Goal: Find specific page/section: Find specific page/section

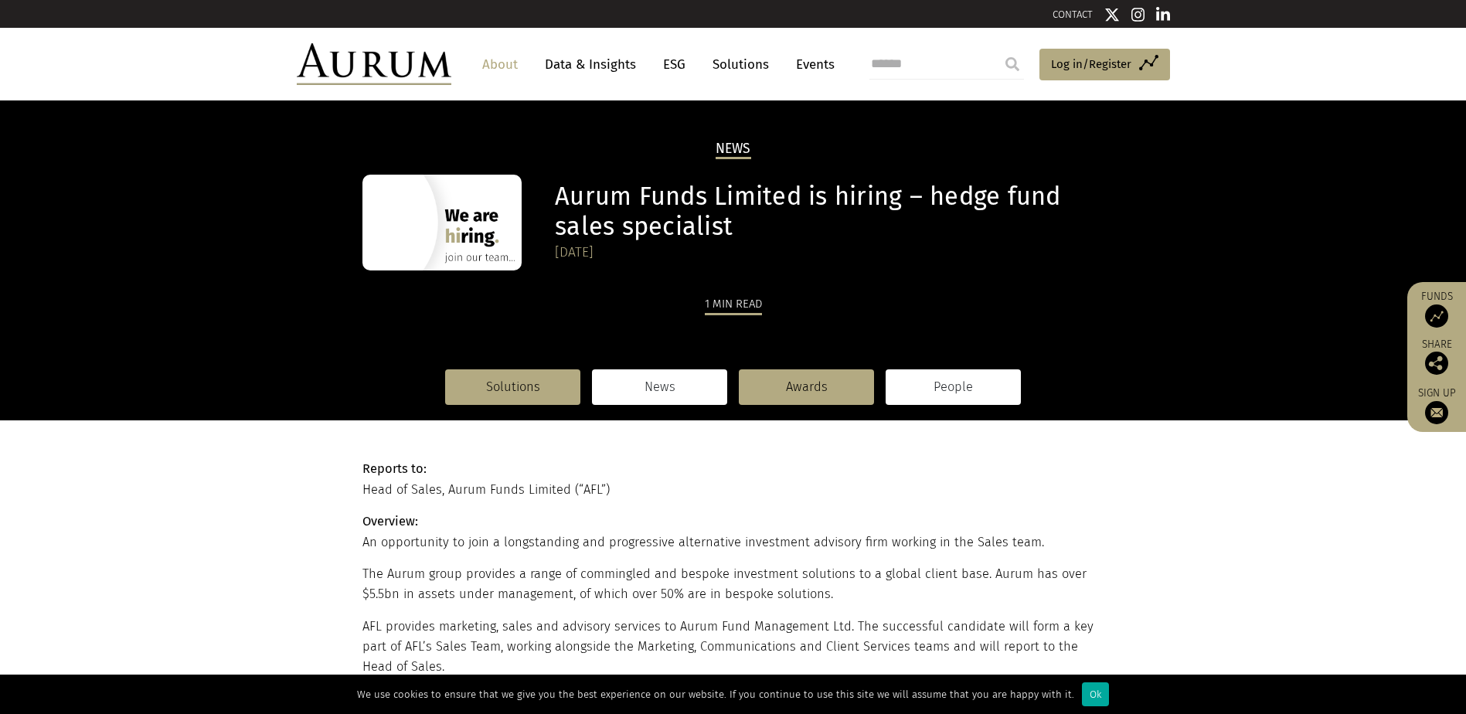
click at [972, 401] on link "People" at bounding box center [953, 387] width 135 height 36
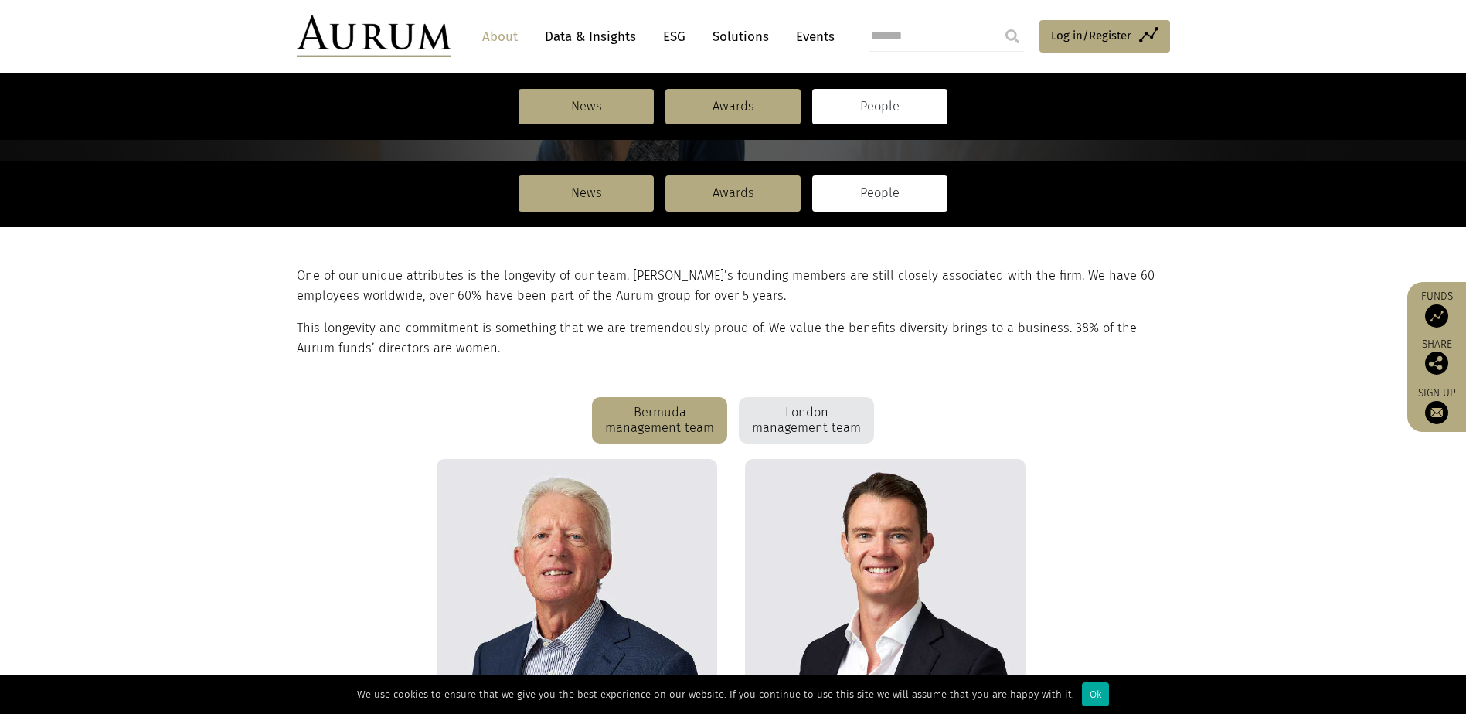
scroll to position [77, 0]
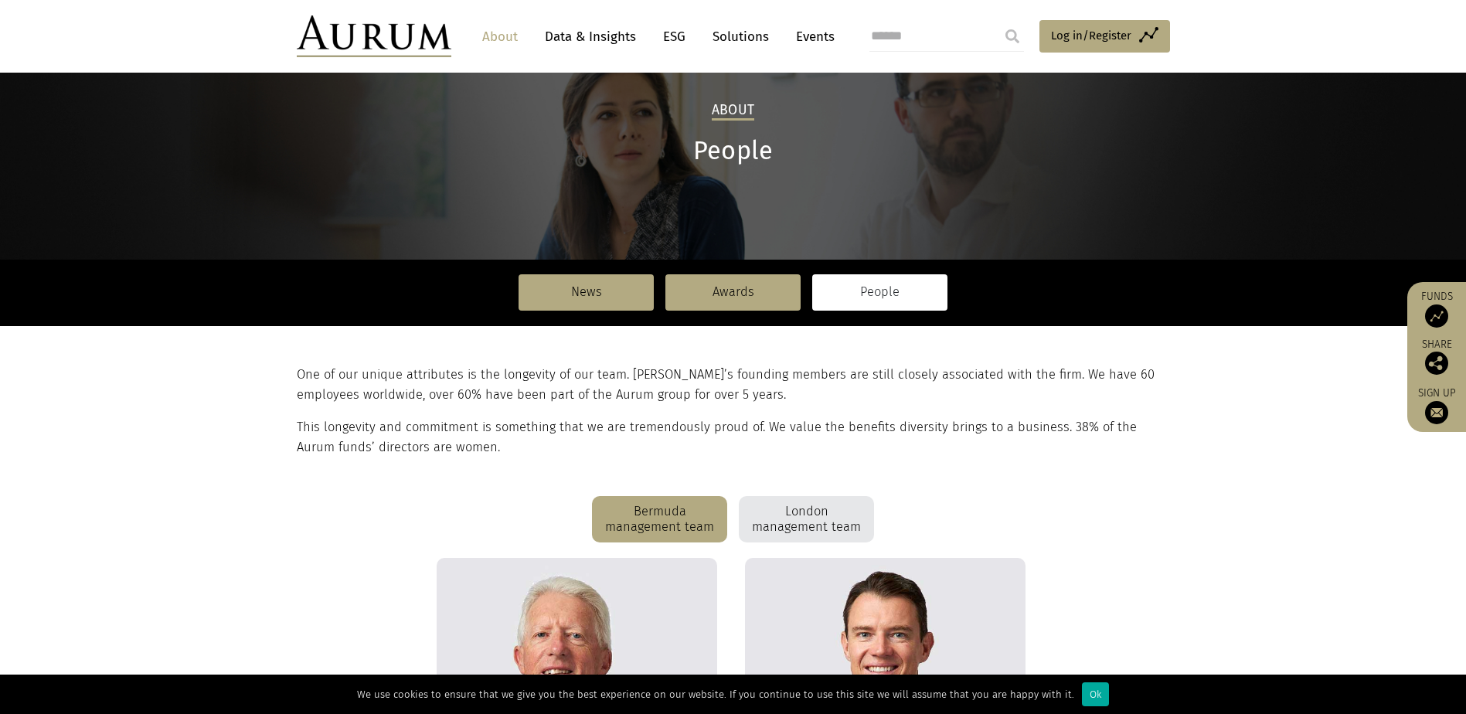
click at [820, 509] on div "London management team" at bounding box center [806, 519] width 135 height 46
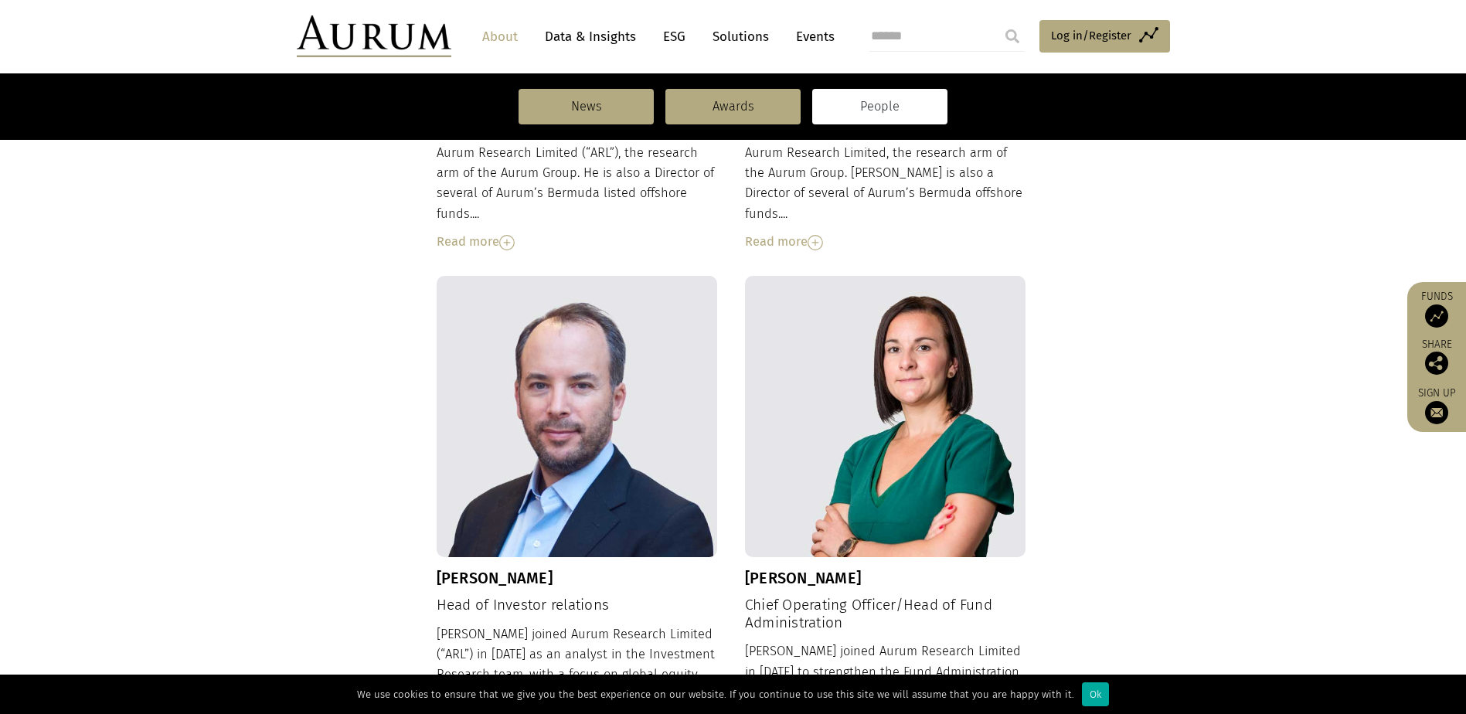
scroll to position [897, 0]
